Goal: Transaction & Acquisition: Purchase product/service

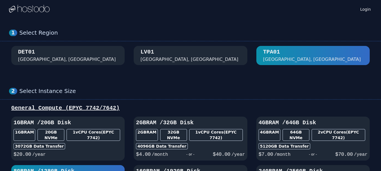
click at [71, 59] on div "DET01 [GEOGRAPHIC_DATA], [GEOGRAPHIC_DATA]" at bounding box center [68, 55] width 100 height 15
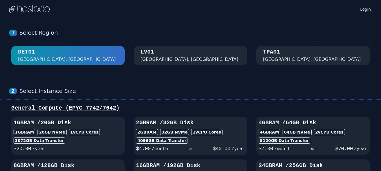
click at [152, 57] on div "[GEOGRAPHIC_DATA], [GEOGRAPHIC_DATA]" at bounding box center [190, 59] width 98 height 7
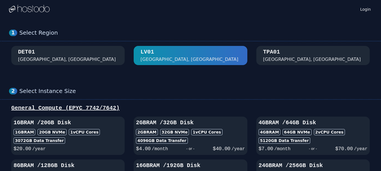
click at [96, 67] on div "1 Select Region [GEOGRAPHIC_DATA]" at bounding box center [190, 47] width 381 height 58
click at [60, 50] on div "DET01 [GEOGRAPHIC_DATA], [GEOGRAPHIC_DATA]" at bounding box center [68, 55] width 100 height 15
